Goal: Navigation & Orientation: Find specific page/section

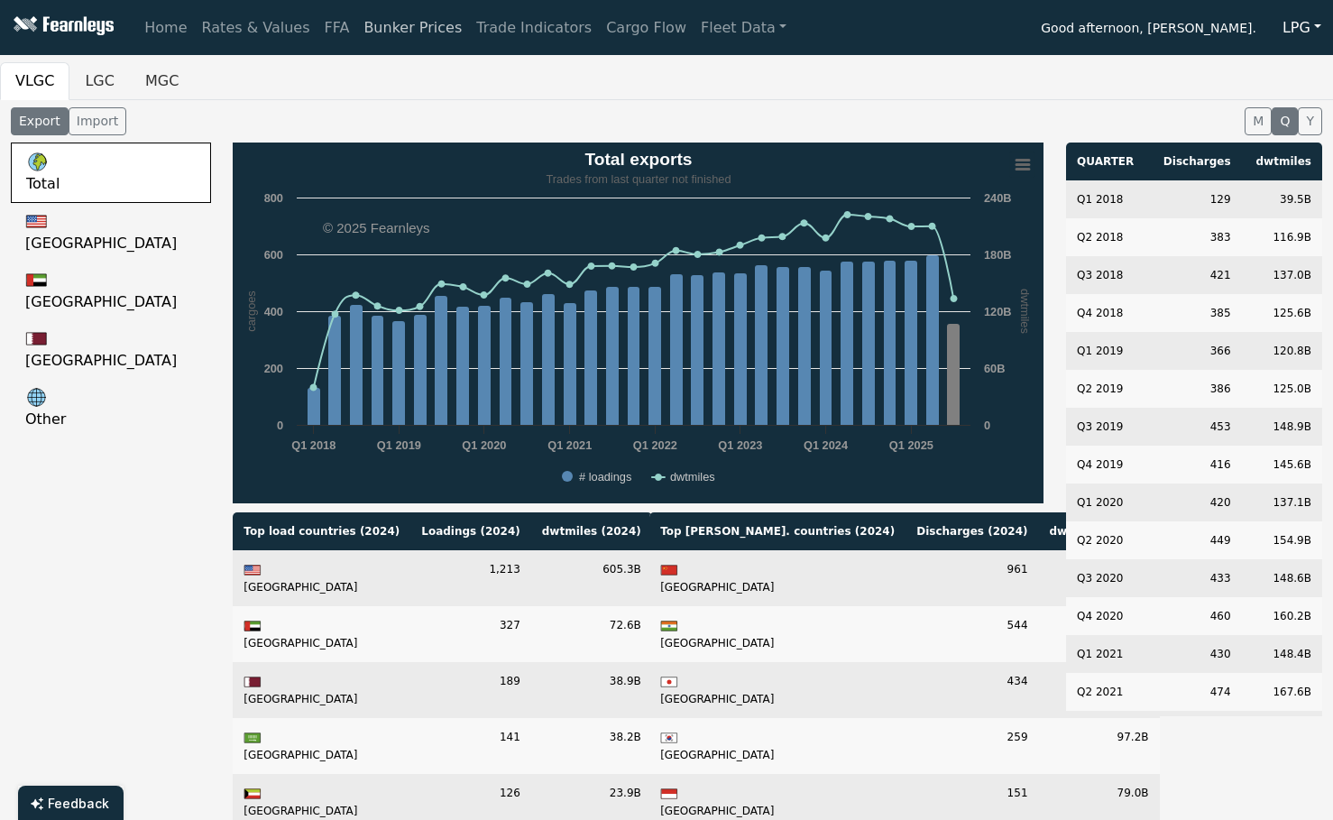
click at [376, 36] on link "Bunker Prices" at bounding box center [412, 28] width 113 height 36
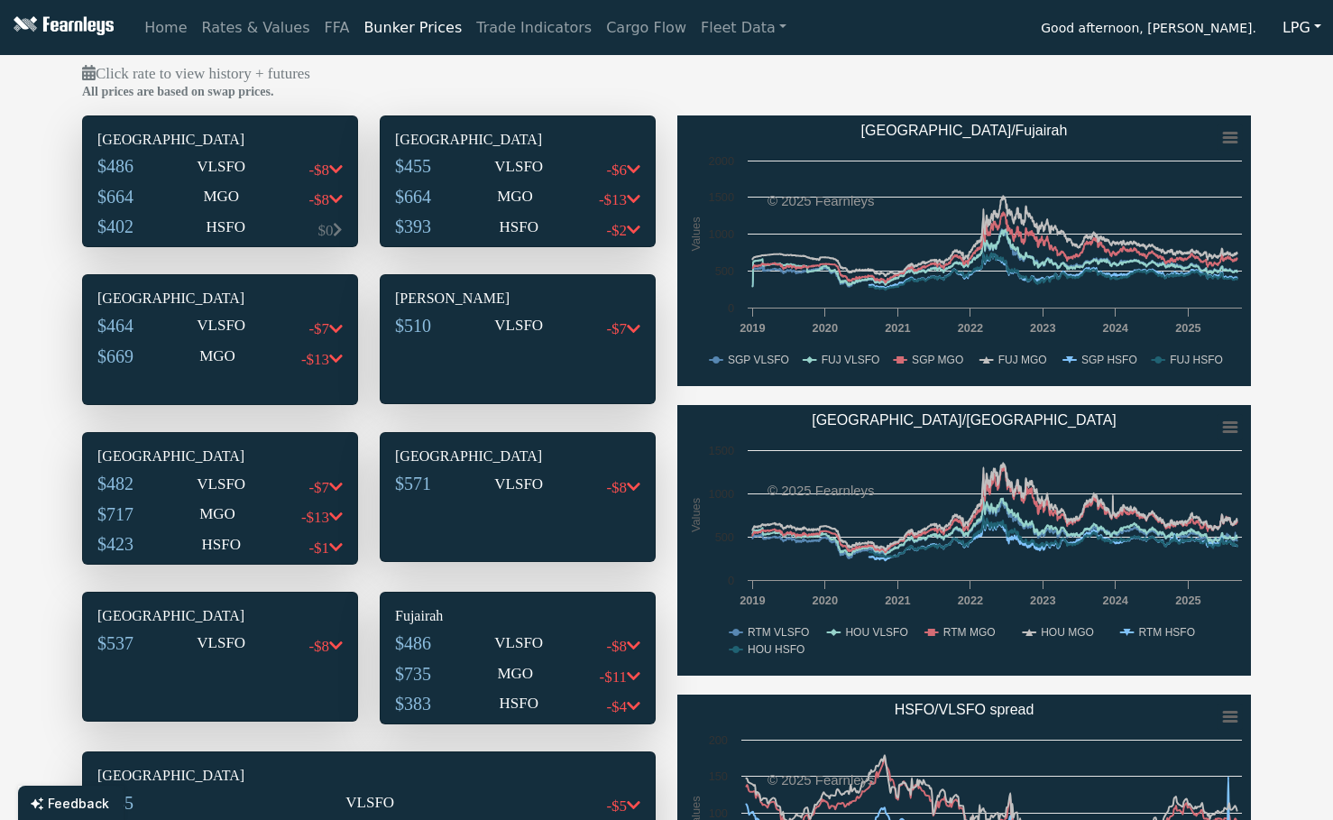
click at [1313, 29] on button "LPG" at bounding box center [1302, 28] width 62 height 34
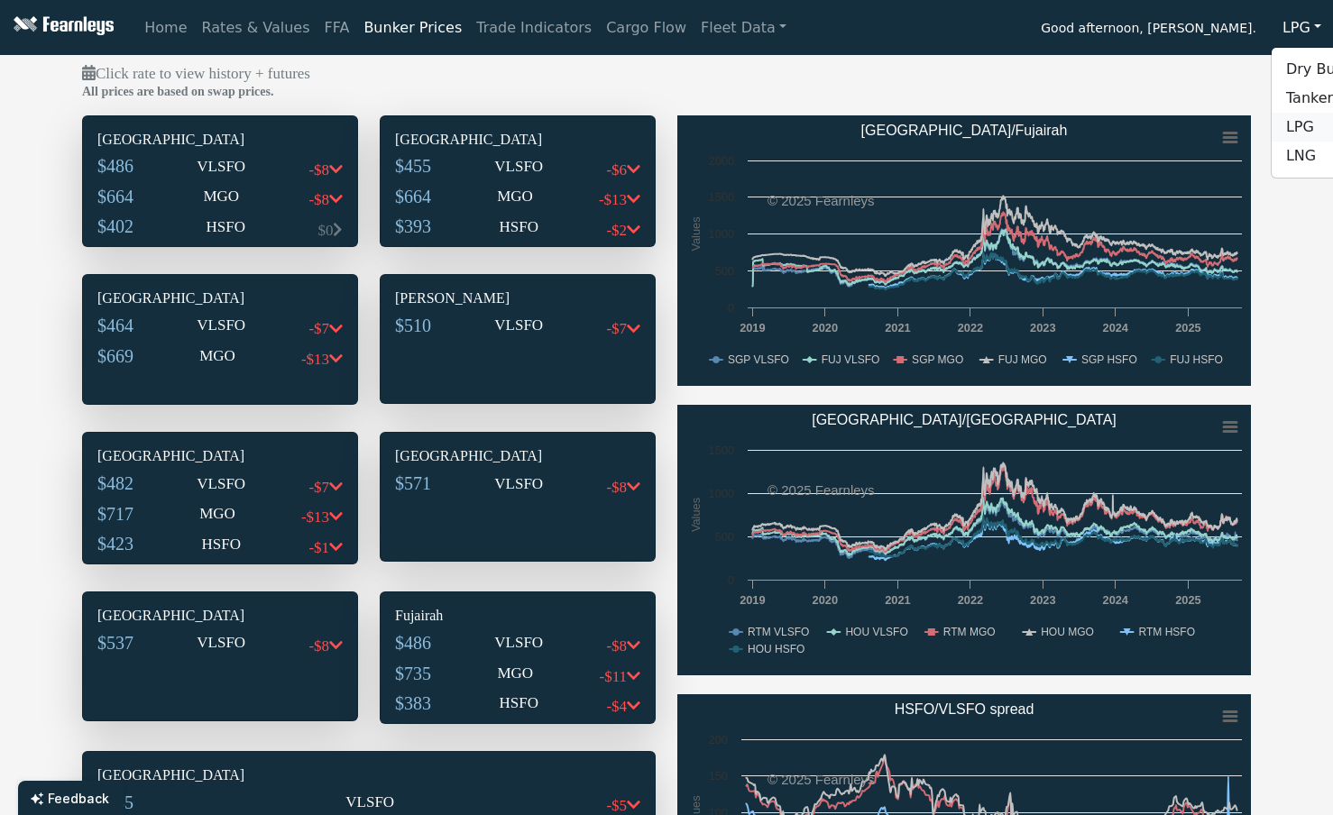
click at [1302, 130] on link "LPG" at bounding box center [1343, 127] width 143 height 29
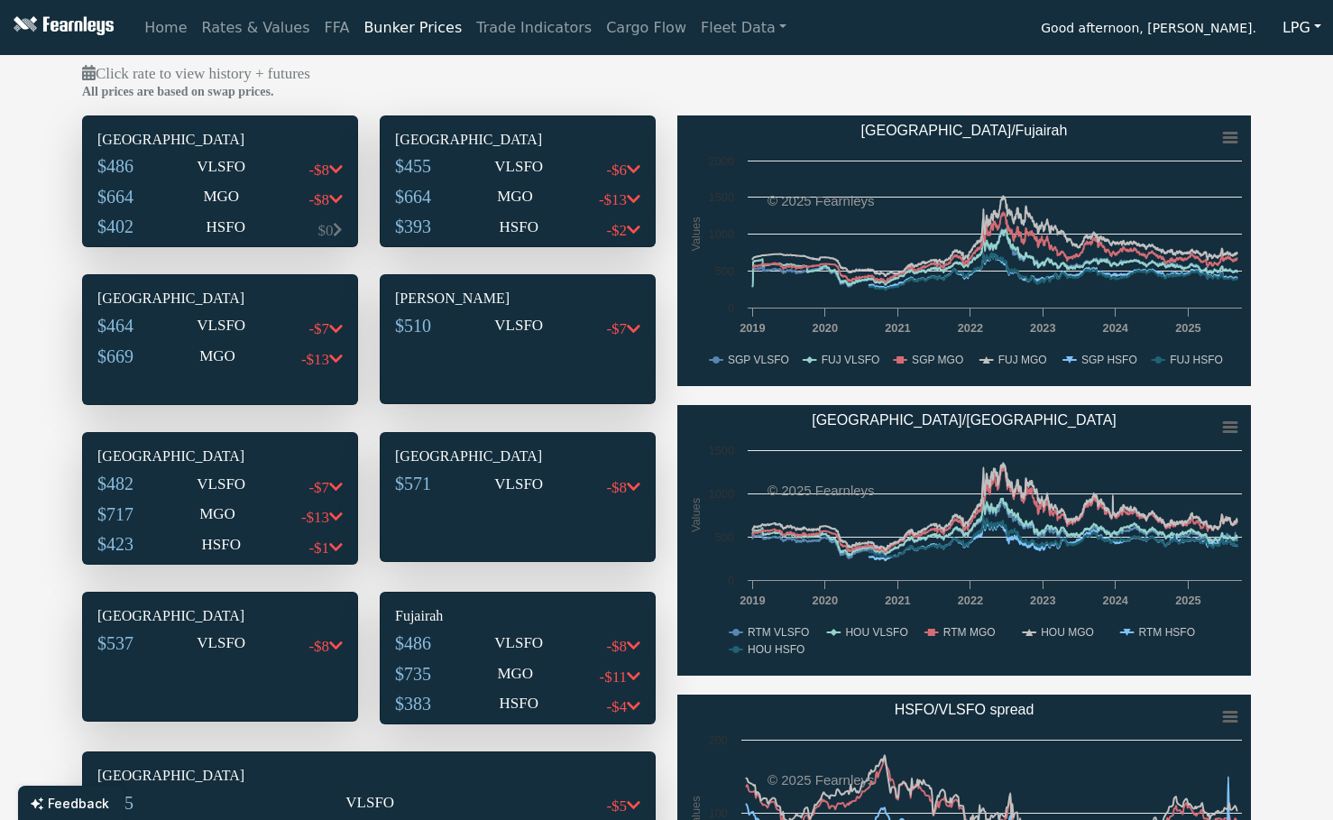
click at [536, 79] on p "Click rate to view history + futures" at bounding box center [666, 73] width 1169 height 23
click at [501, 16] on link "Trade Indicators" at bounding box center [534, 28] width 130 height 36
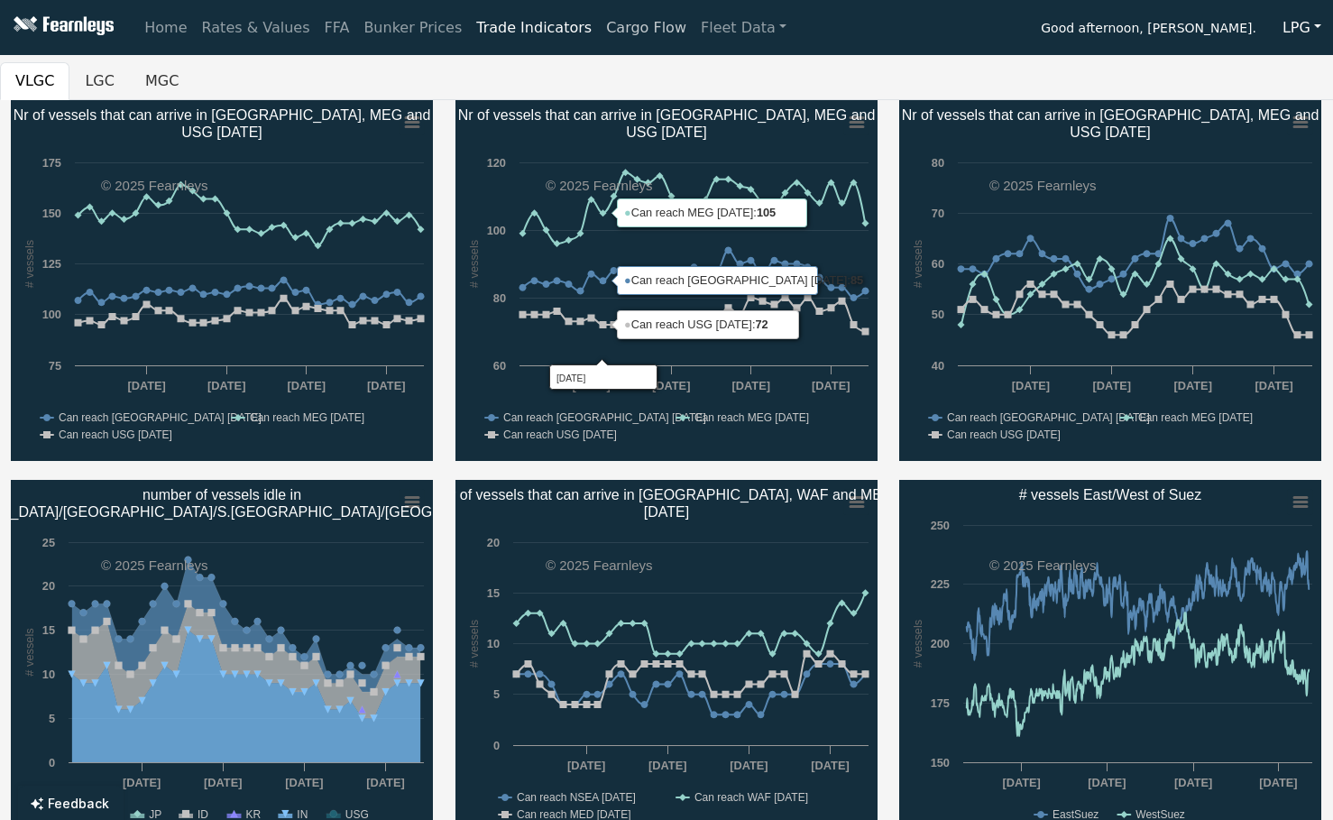
click at [599, 26] on link "Cargo Flow" at bounding box center [646, 28] width 95 height 36
